Goal: Use online tool/utility

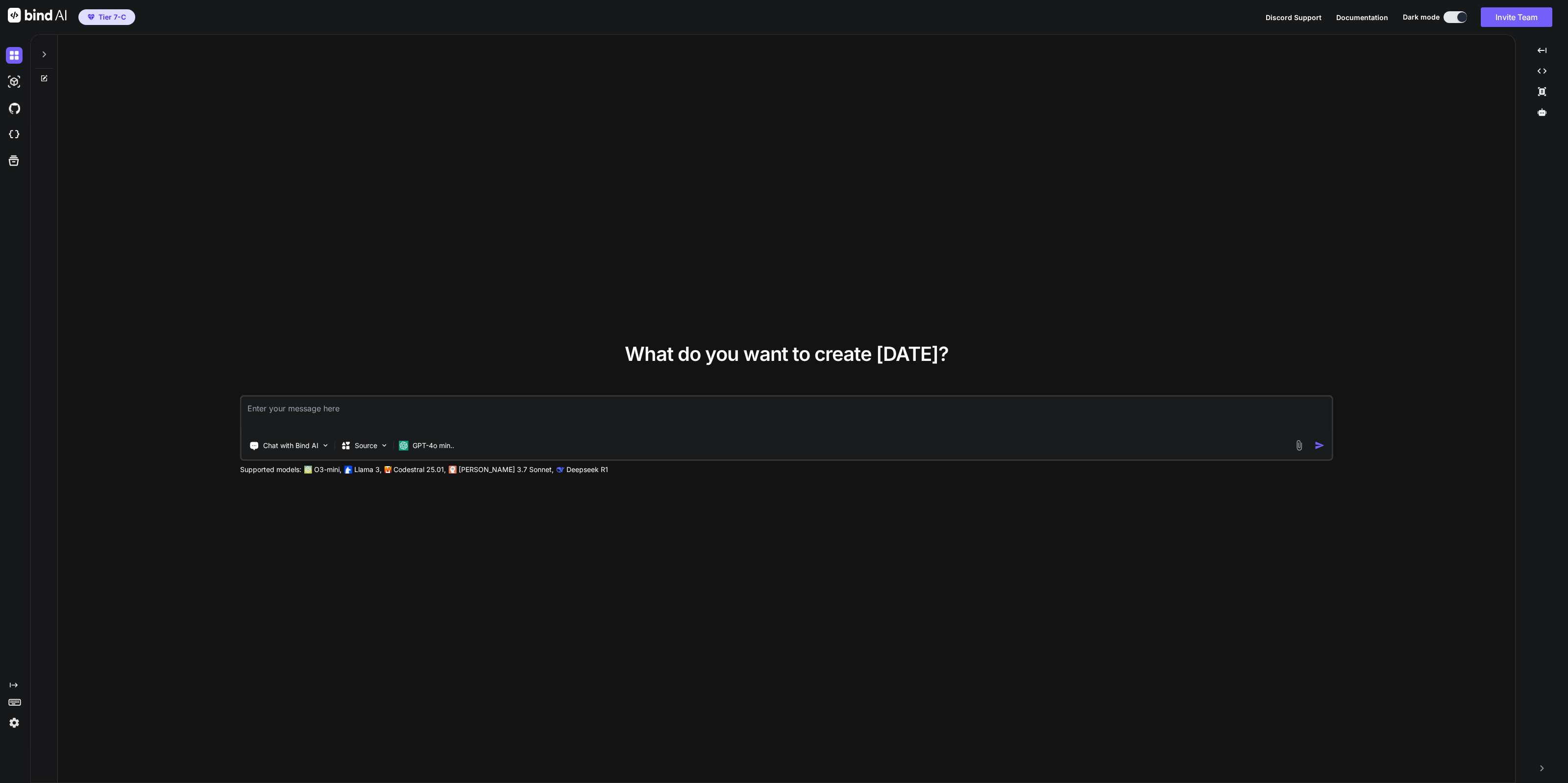
click at [14, 718] on img at bounding box center [14, 723] width 17 height 16
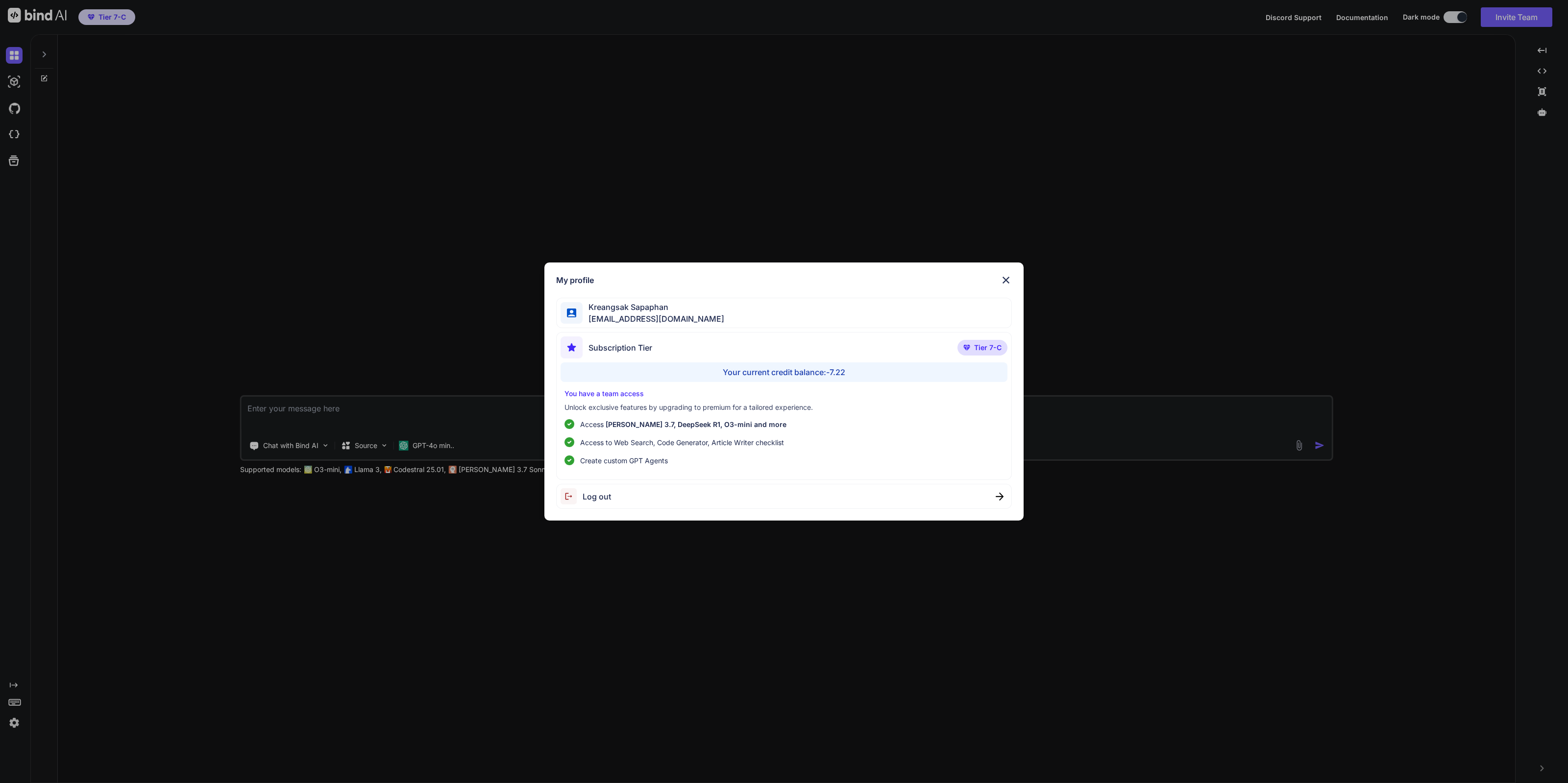
click at [700, 666] on div "My profile Kreangsak Sapaphan [EMAIL_ADDRESS][DOMAIN_NAME] Subscription Tier Ti…" at bounding box center [784, 392] width 1568 height 783
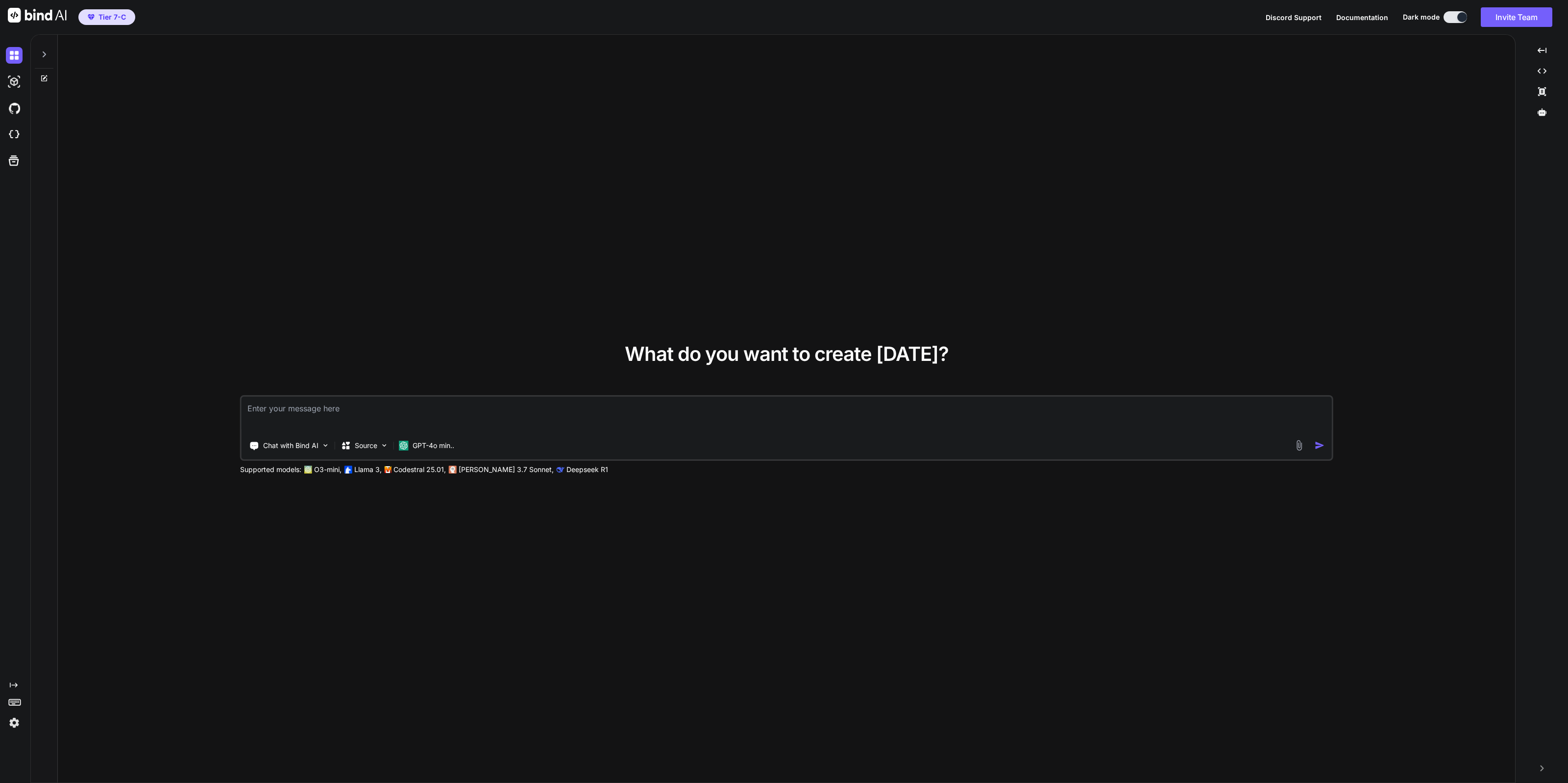
type textarea "x"
click at [11, 131] on img at bounding box center [14, 134] width 17 height 16
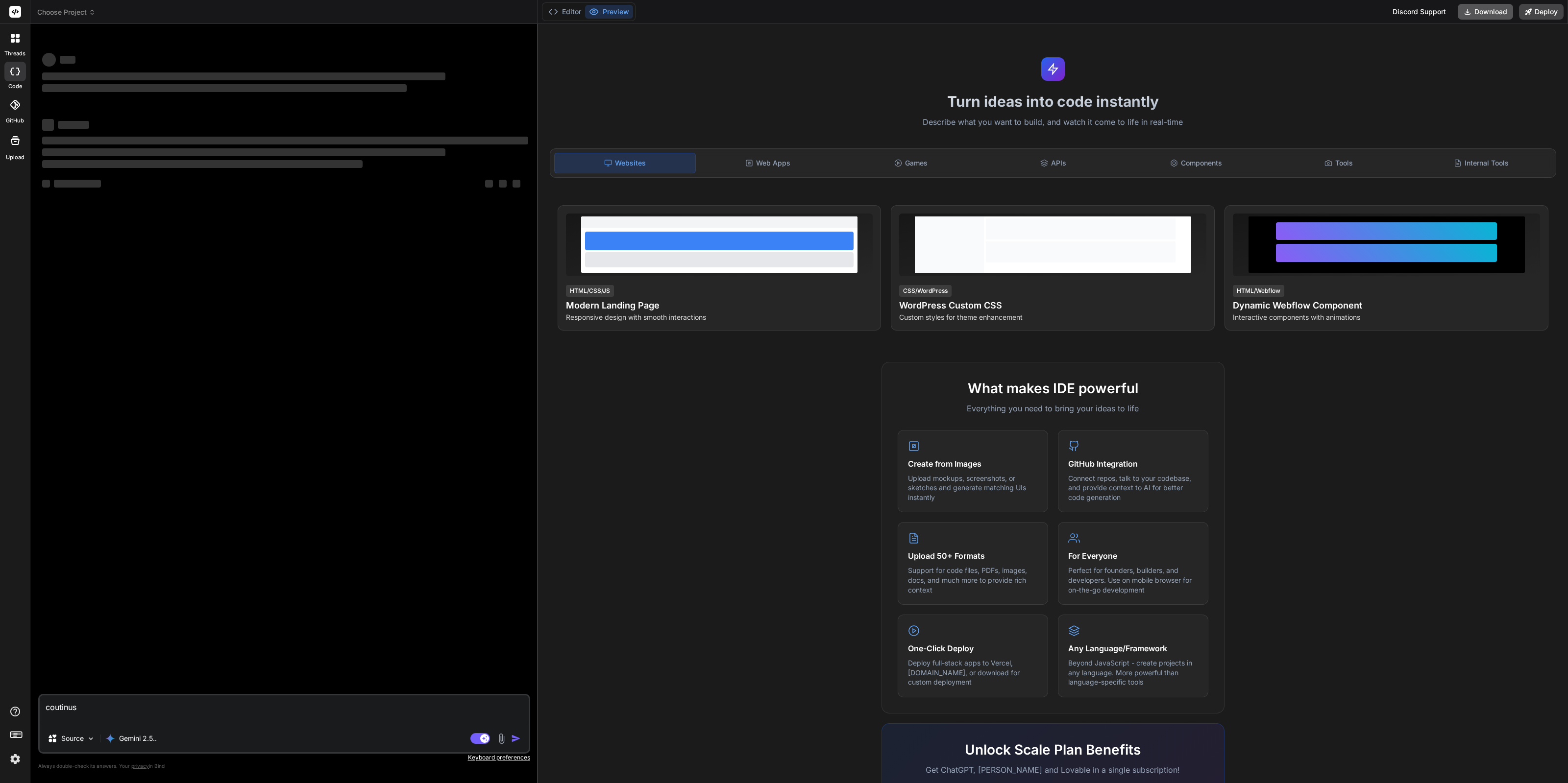
click at [1494, 9] on button "Download" at bounding box center [1485, 11] width 56 height 16
click at [571, 16] on button "Editor" at bounding box center [565, 12] width 41 height 14
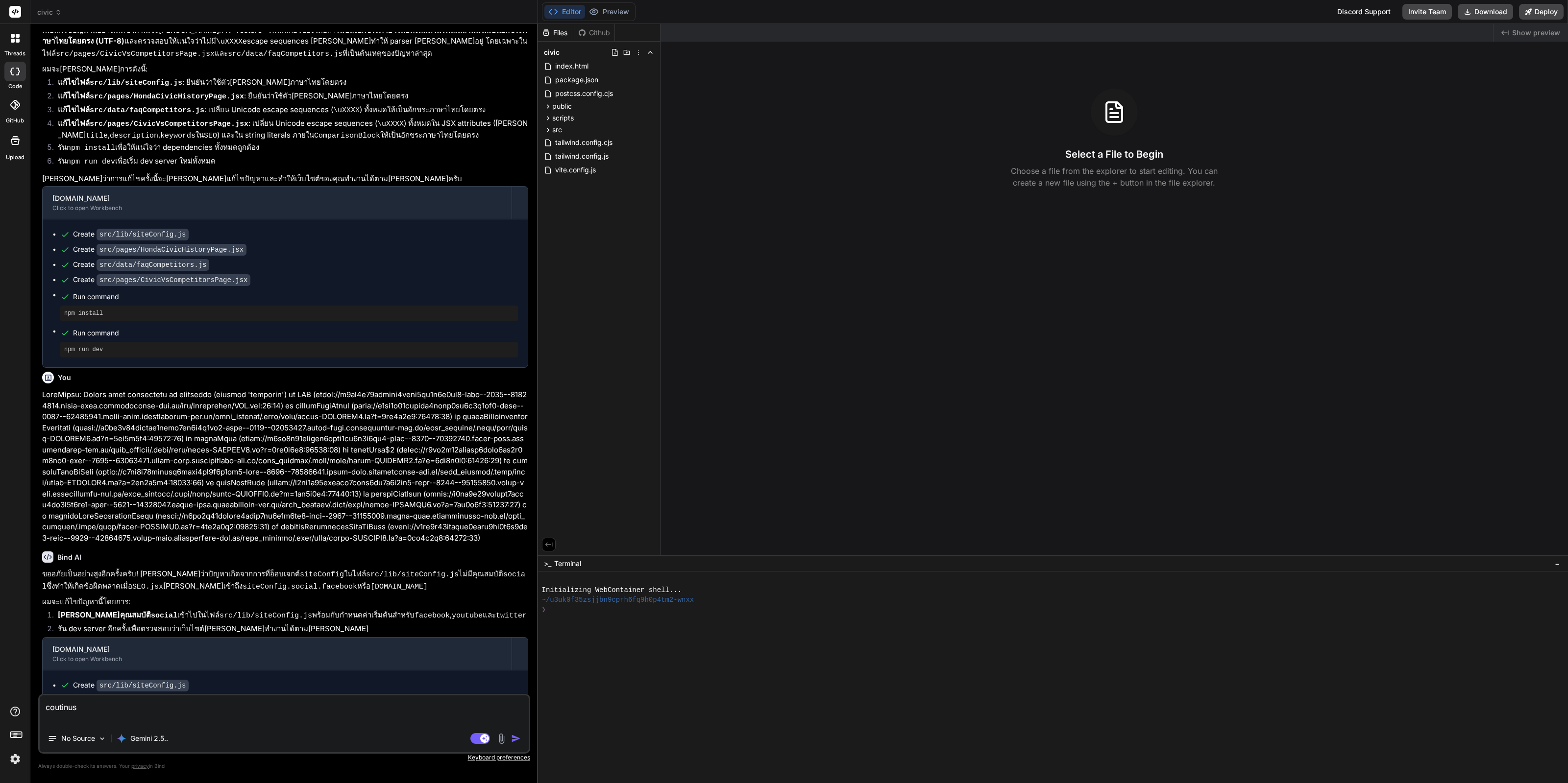
type textarea "x"
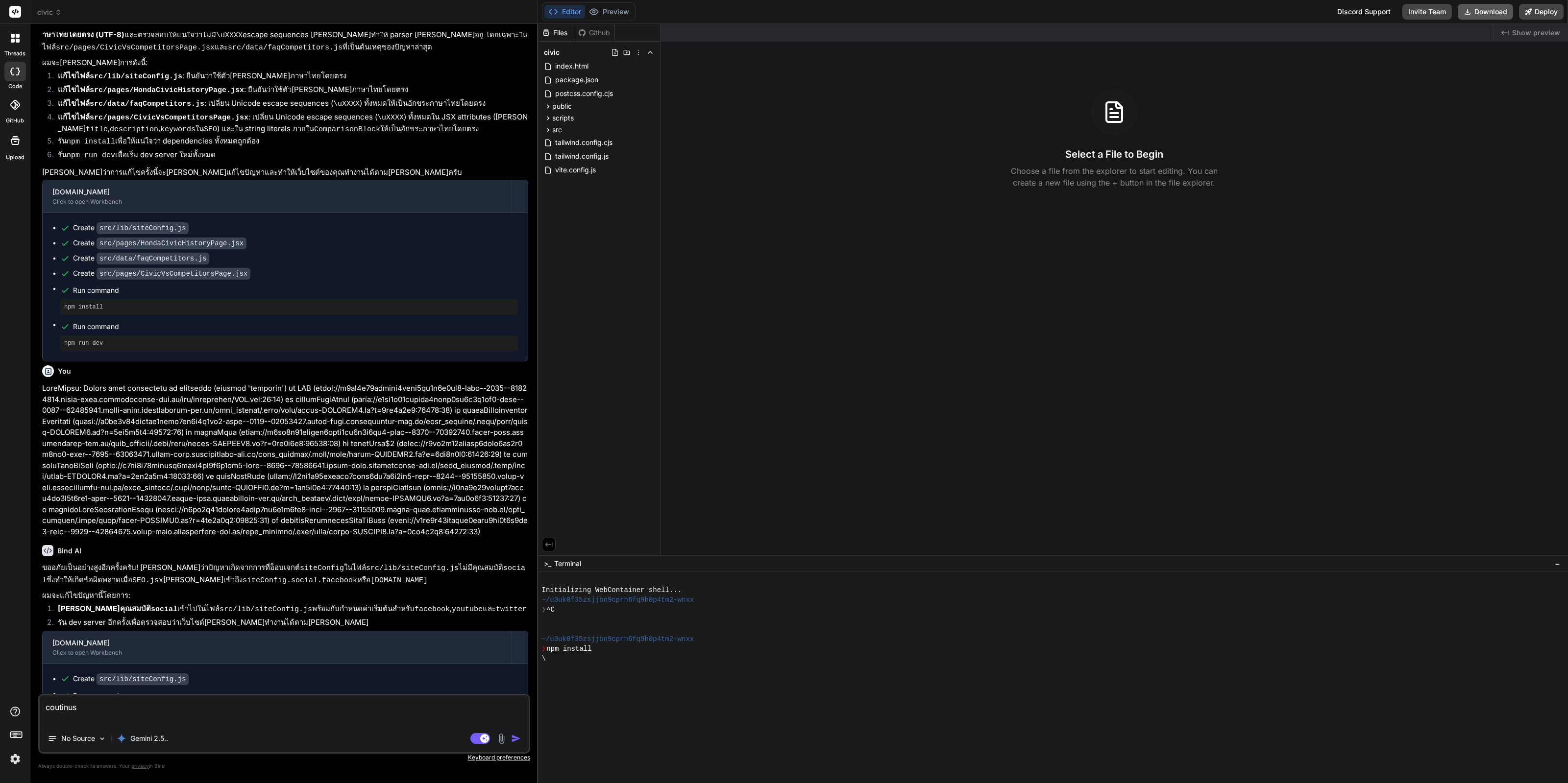
click at [1481, 6] on button "Download" at bounding box center [1485, 11] width 56 height 16
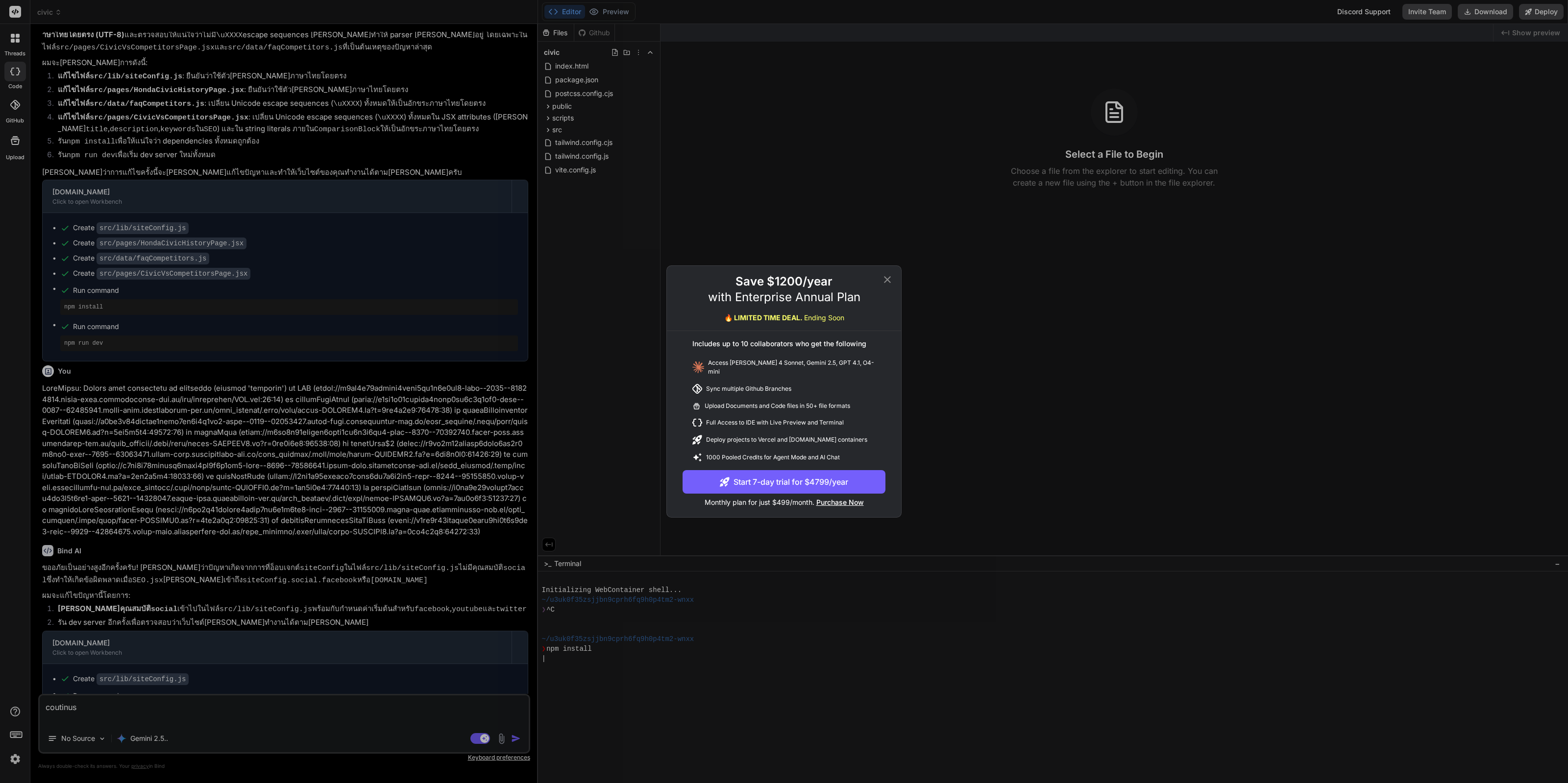
click at [1267, 280] on div "Save $1200/year with Enterprise Annual Plan 🔥 LIMITED TIME DEAL. Ending Soon In…" at bounding box center [784, 392] width 1568 height 783
